Goal: Transaction & Acquisition: Book appointment/travel/reservation

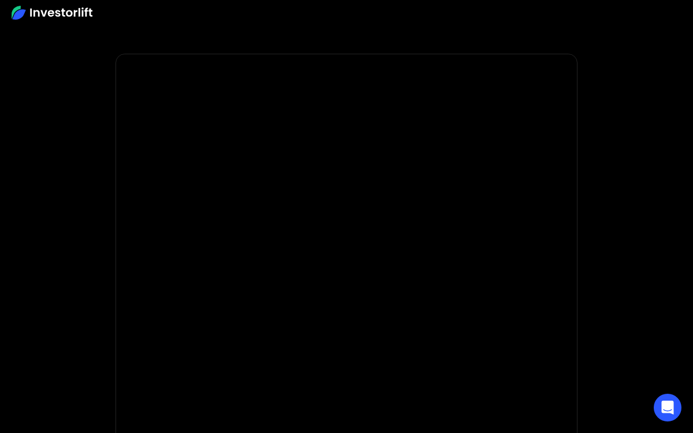
scroll to position [3, 0]
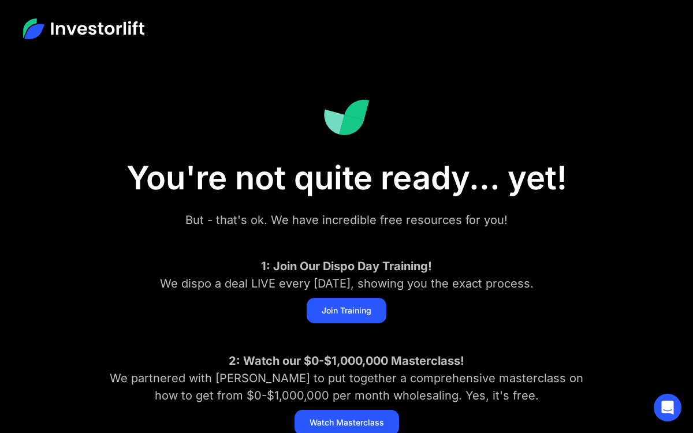
click at [112, 33] on img at bounding box center [83, 28] width 121 height 21
